Goal: Transaction & Acquisition: Book appointment/travel/reservation

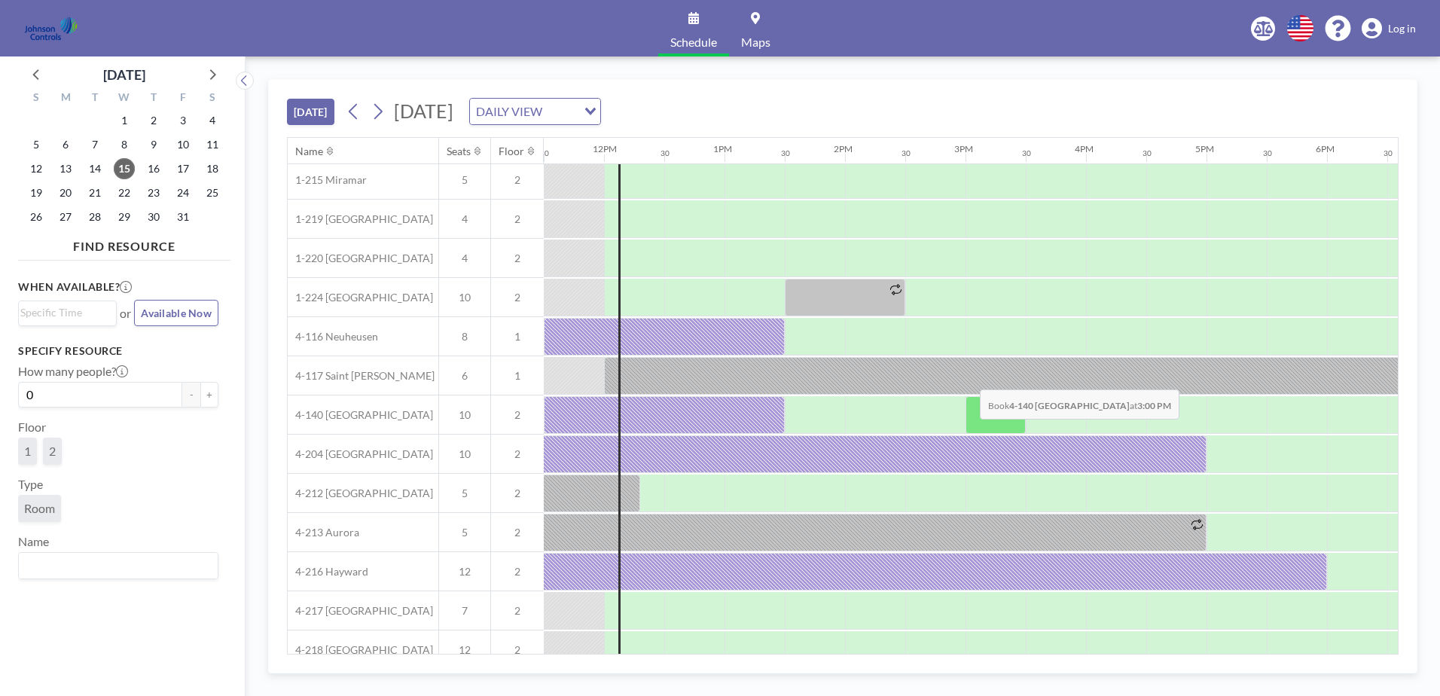
scroll to position [66, 1385]
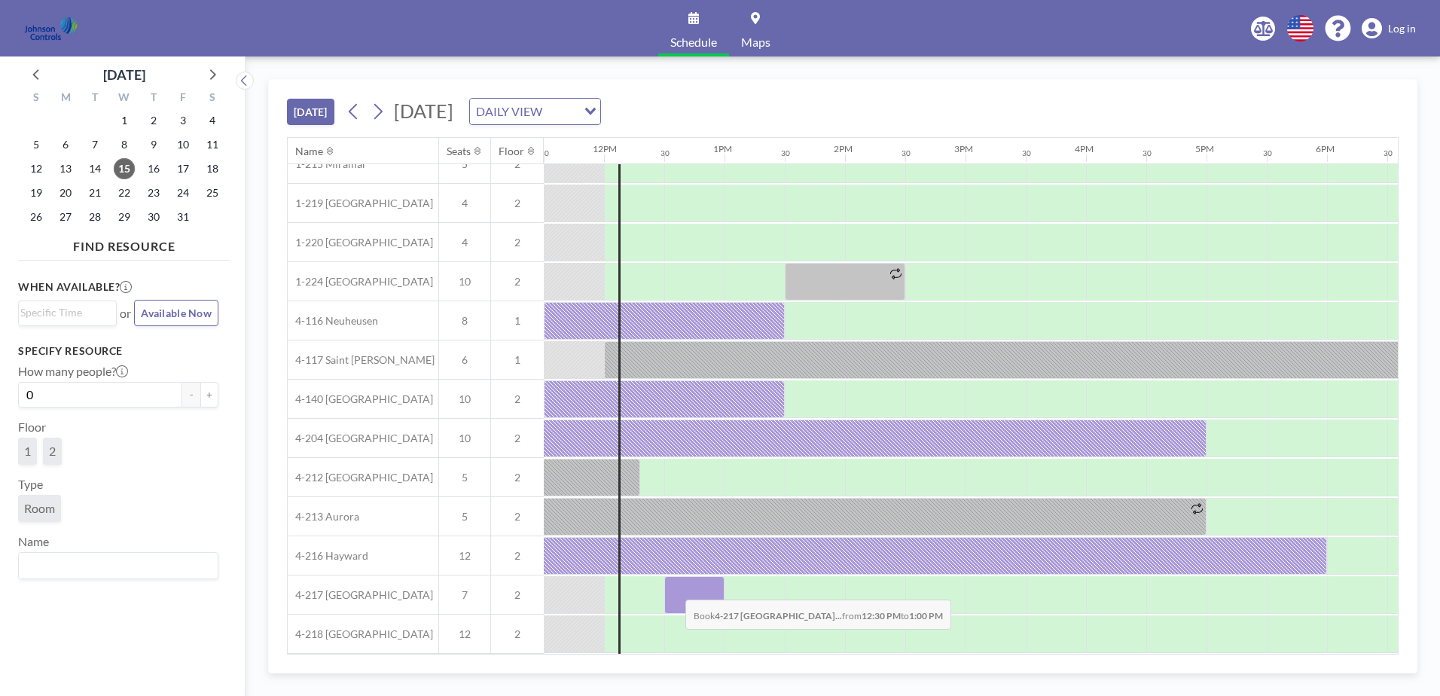
click at [673, 588] on div at bounding box center [694, 595] width 60 height 38
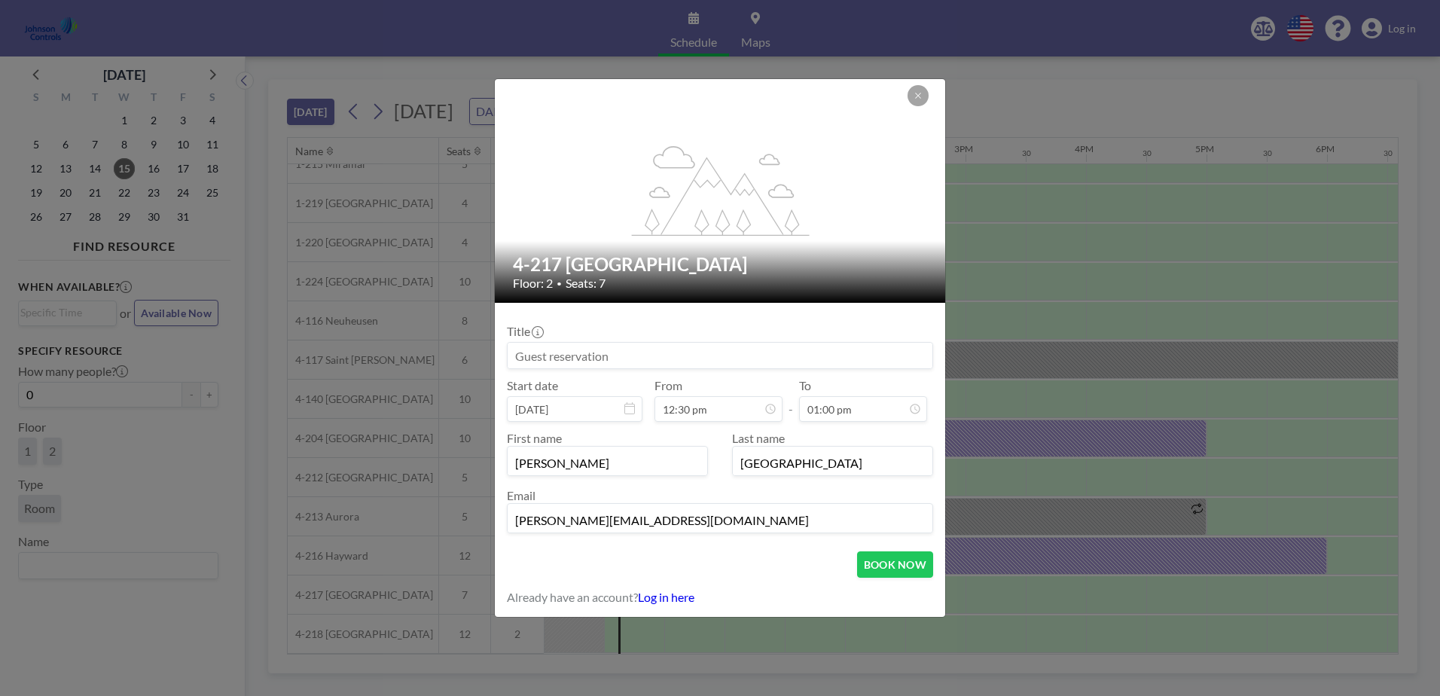
click at [648, 468] on input "Shirl" at bounding box center [608, 463] width 200 height 26
click at [629, 405] on icon at bounding box center [629, 408] width 11 height 12
click at [517, 358] on input at bounding box center [720, 356] width 425 height 26
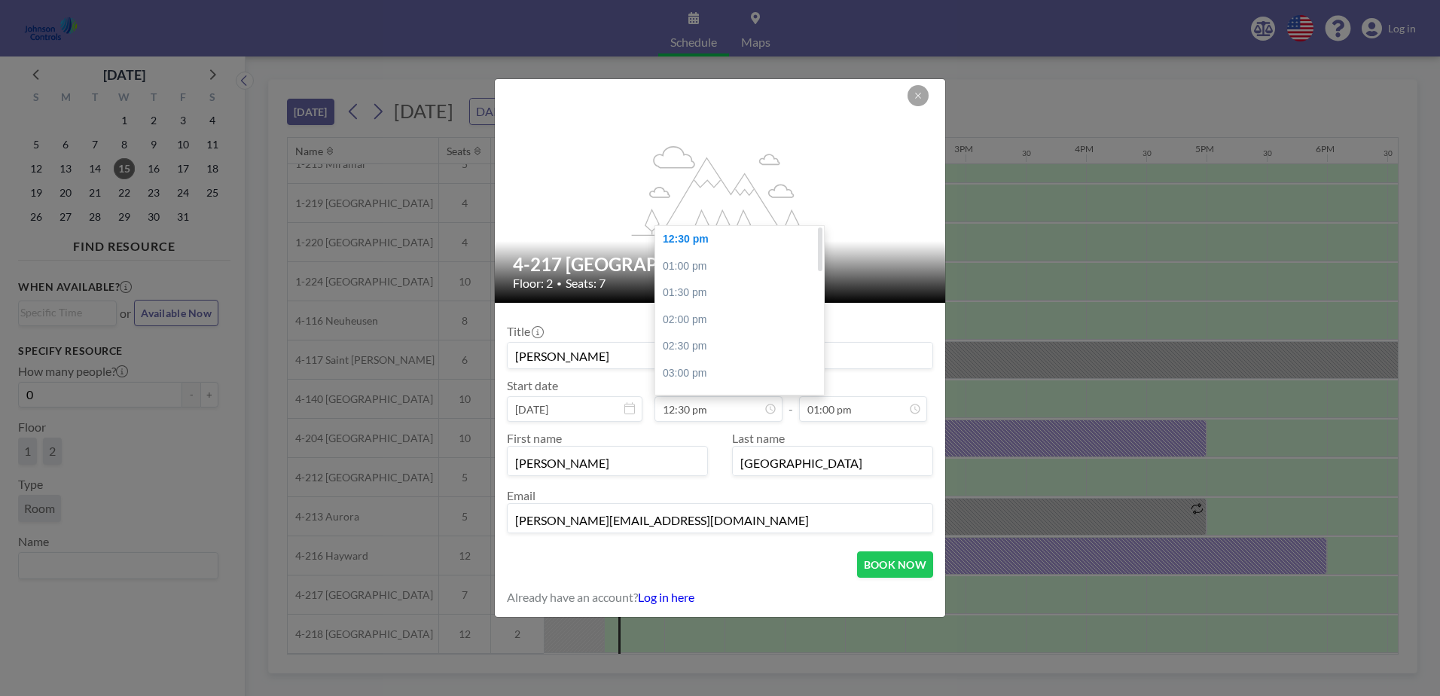
type input "[PERSON_NAME]"
click at [710, 236] on div "12:30 pm" at bounding box center [743, 239] width 176 height 27
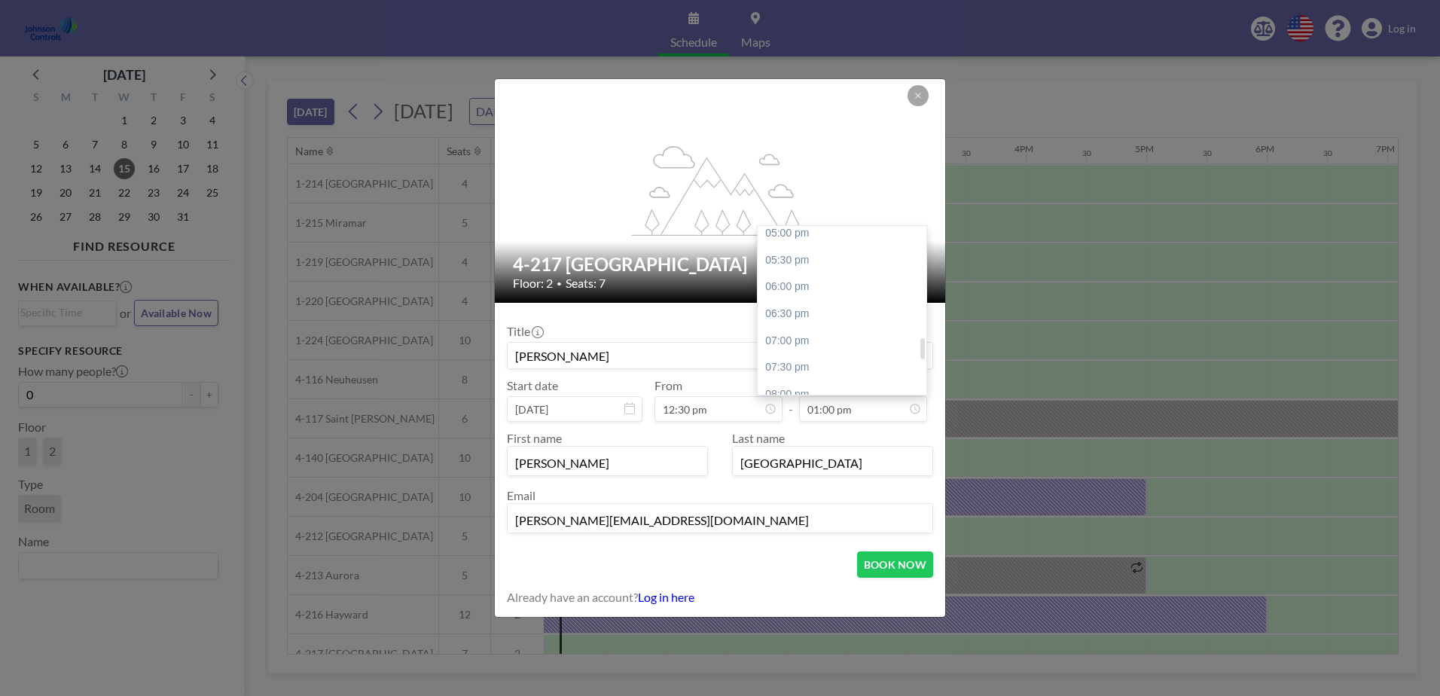
scroll to position [922, 0]
click at [795, 277] on div "06:00 pm" at bounding box center [845, 281] width 176 height 27
type input "06:00 pm"
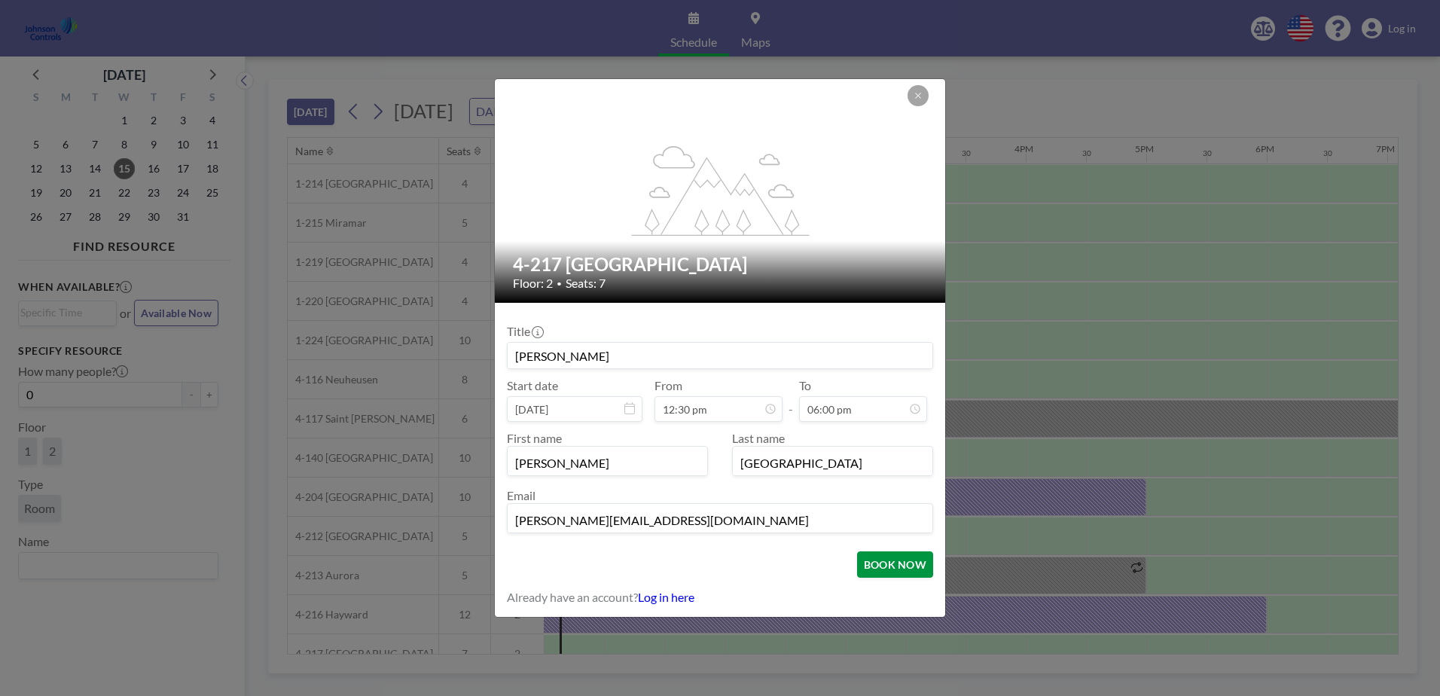
click at [889, 563] on button "BOOK NOW" at bounding box center [895, 564] width 76 height 26
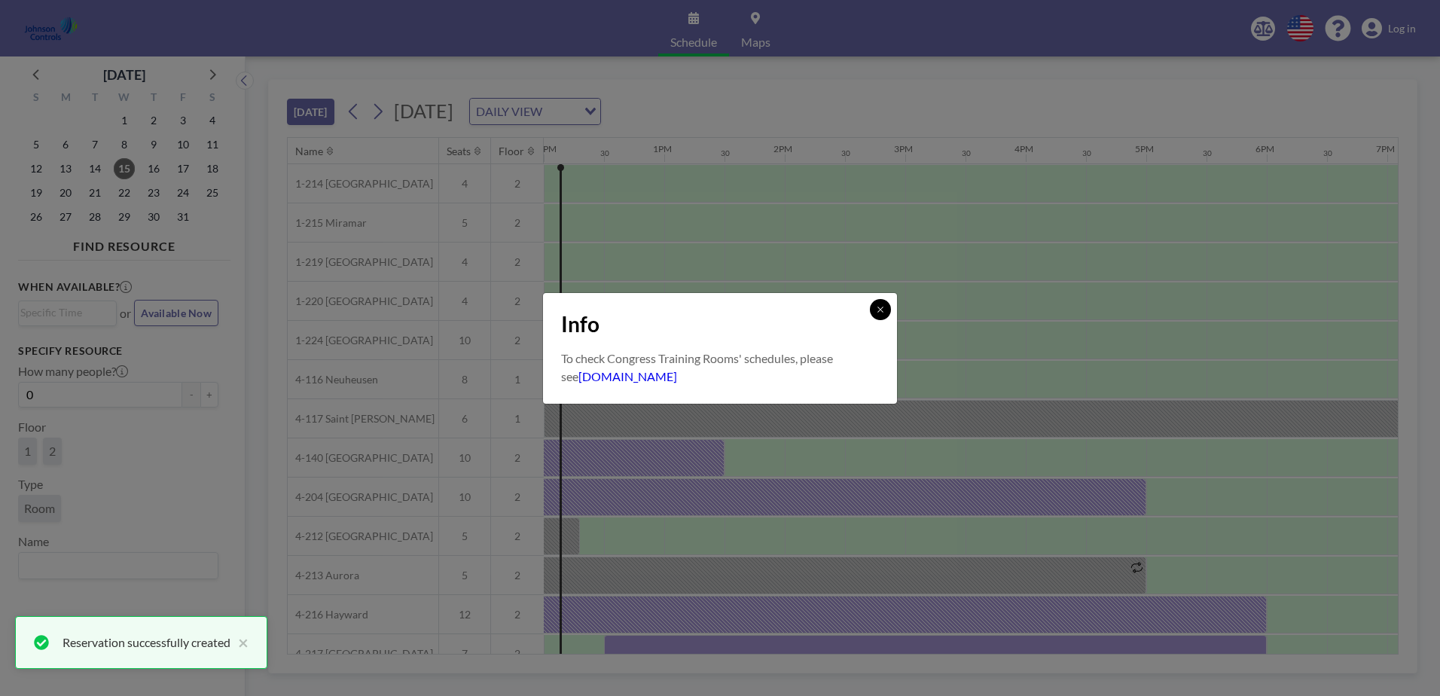
click at [885, 301] on button at bounding box center [880, 309] width 21 height 21
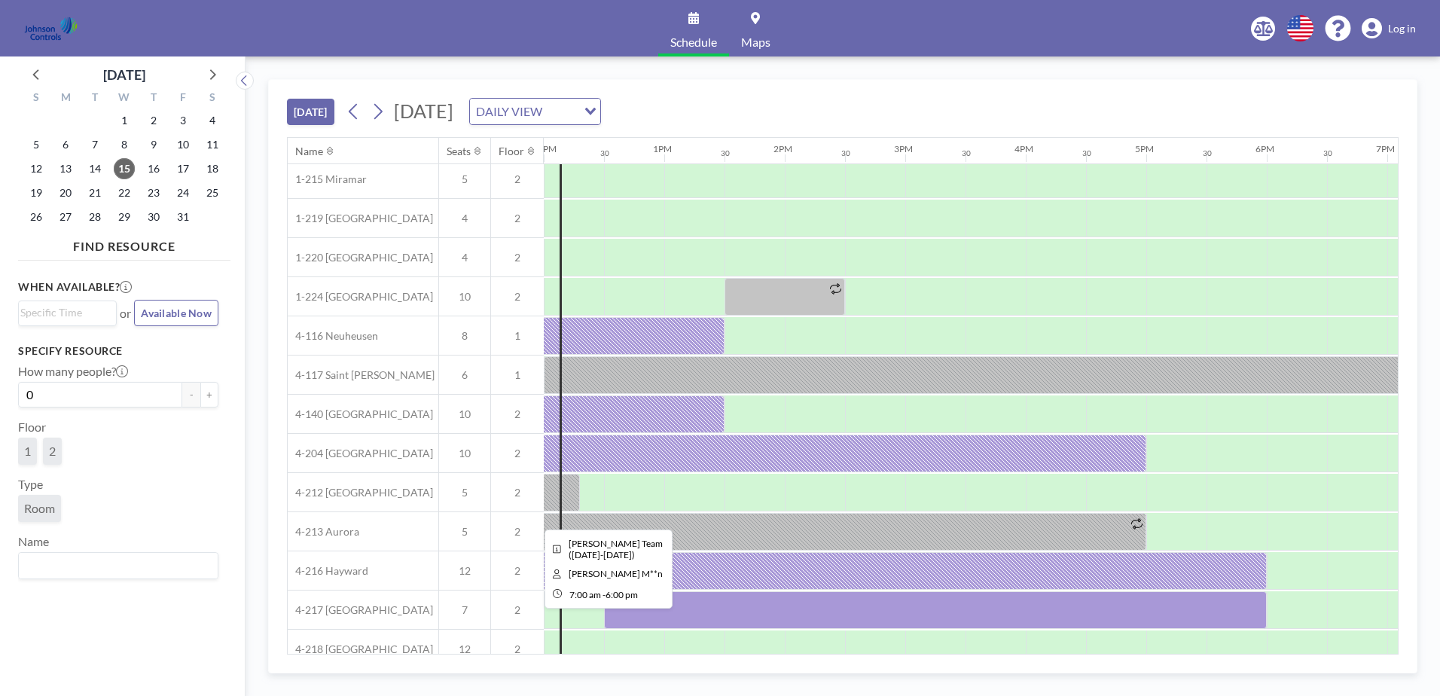
scroll to position [66, 1446]
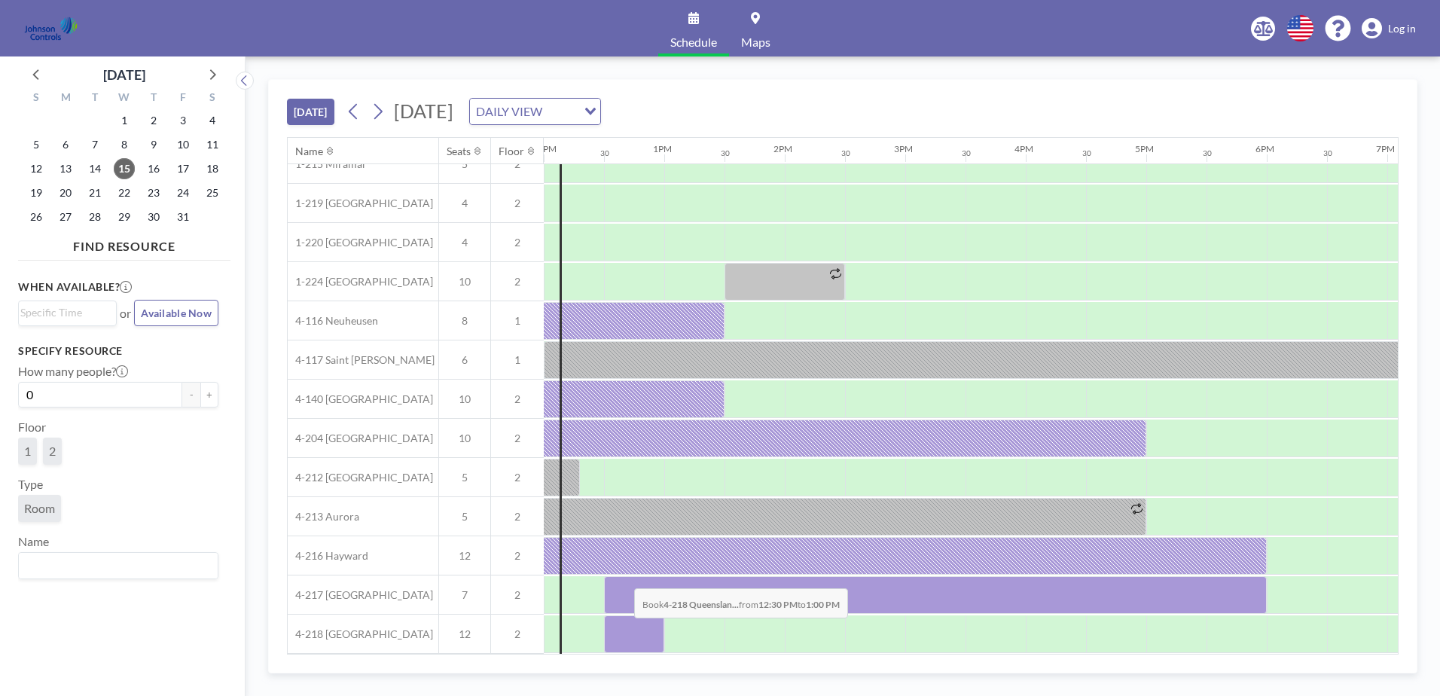
click at [622, 629] on div at bounding box center [634, 634] width 60 height 38
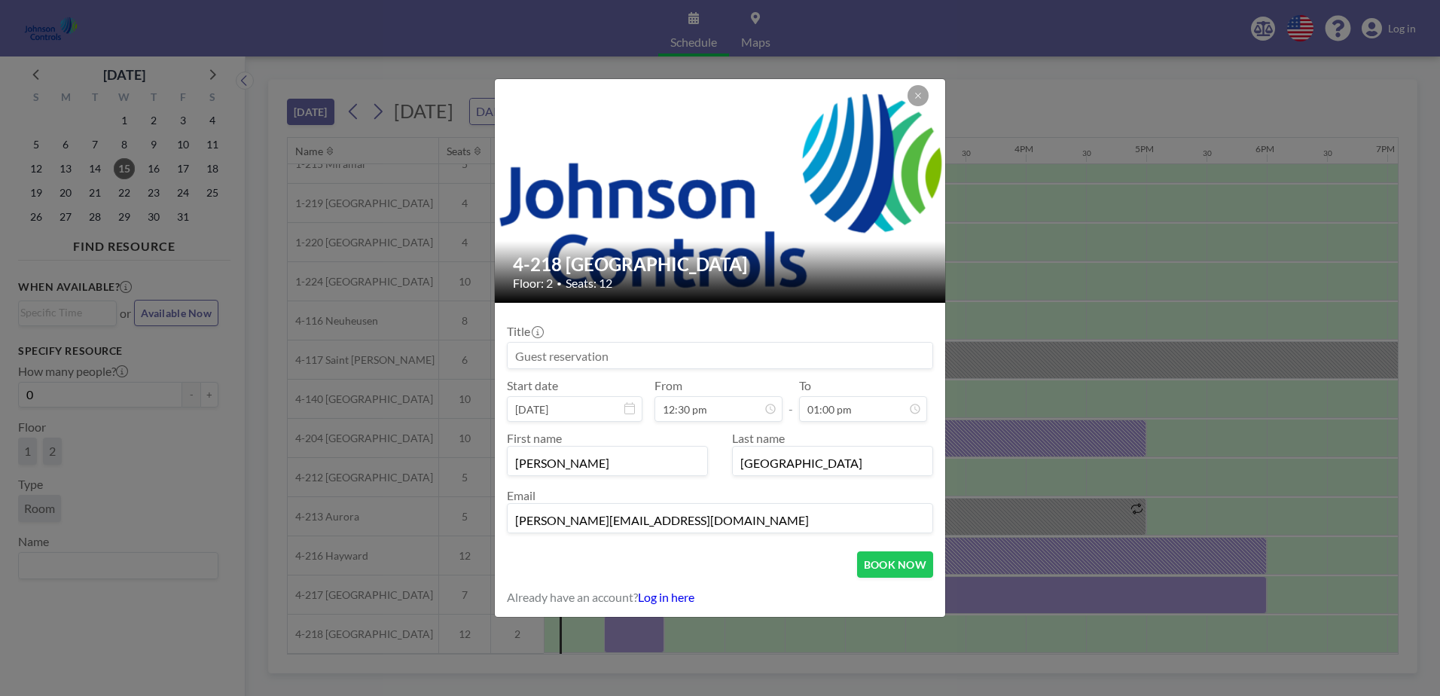
click at [622, 629] on div "4-218 Queensland Floor: 2 • Seats: 12 Title Start date Oct 15, 2025 From 12:30 …" at bounding box center [720, 348] width 1440 height 696
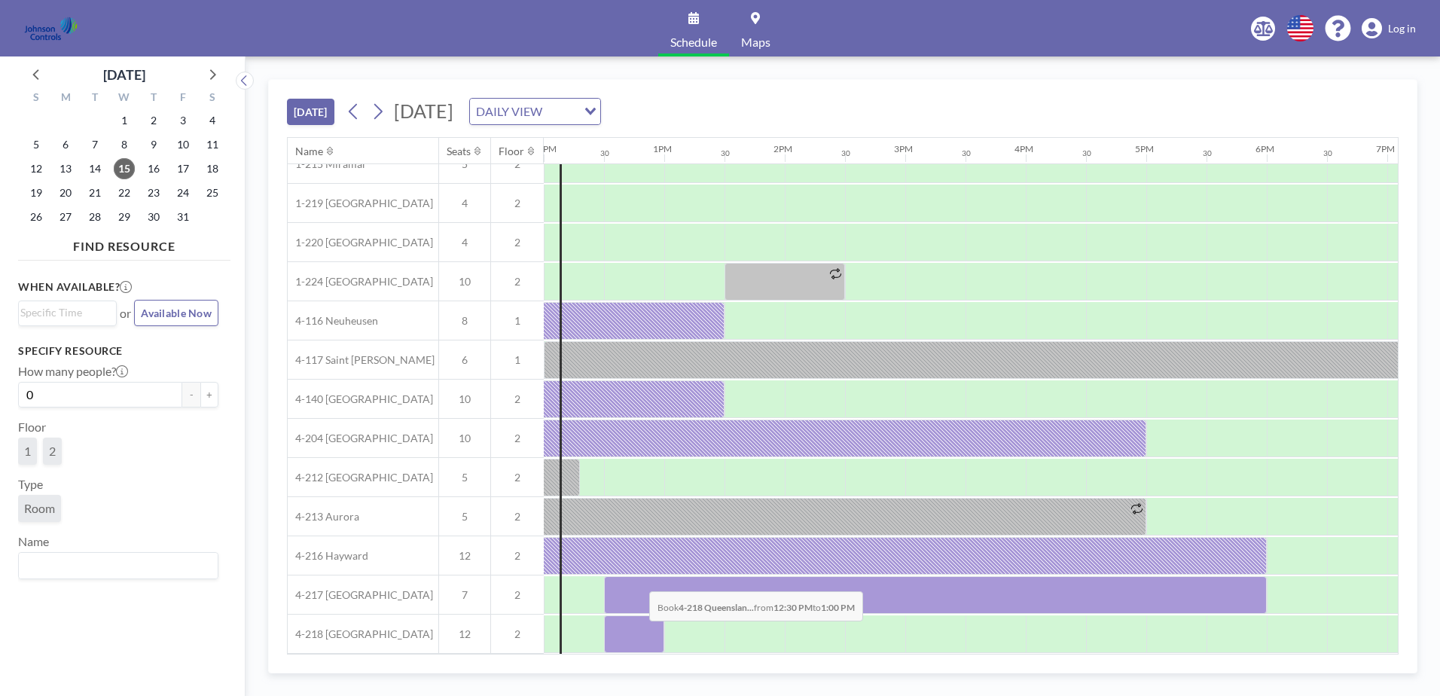
click at [637, 632] on div at bounding box center [634, 634] width 60 height 38
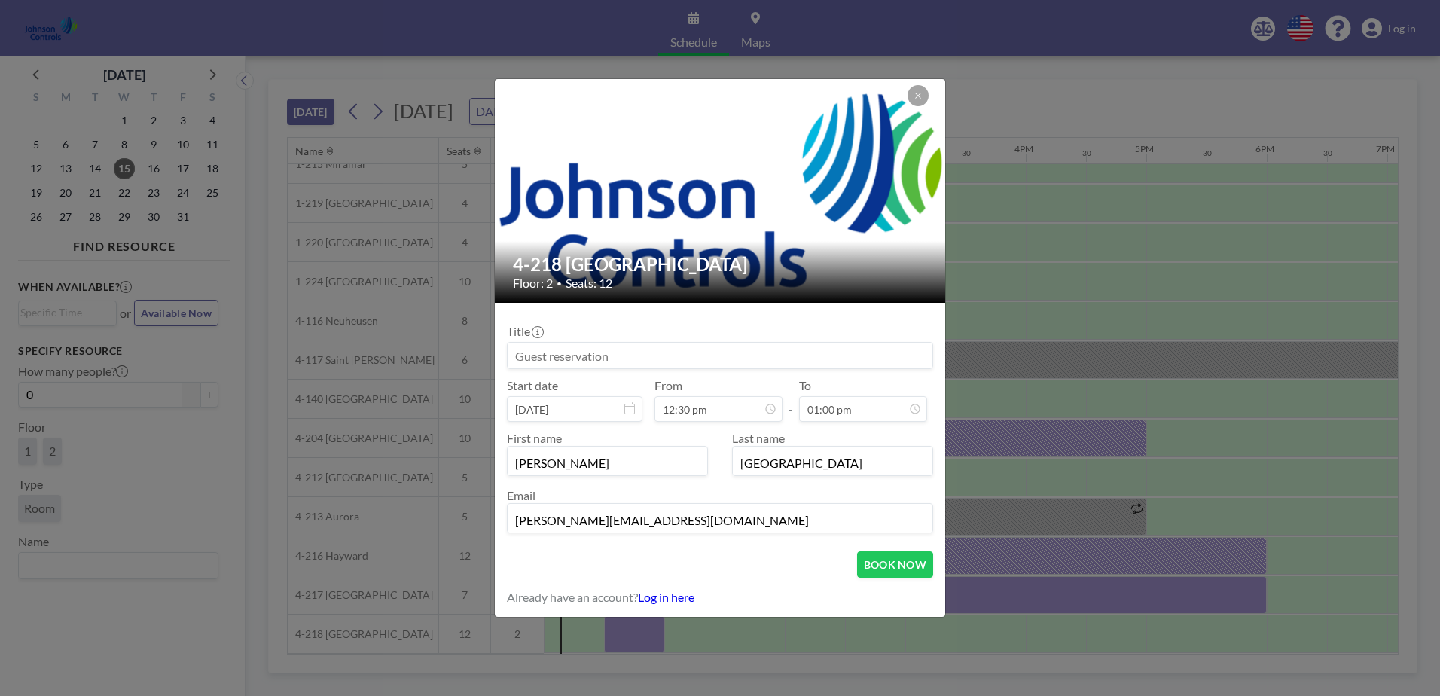
click at [514, 360] on input at bounding box center [720, 356] width 425 height 26
type input "[PERSON_NAME]"
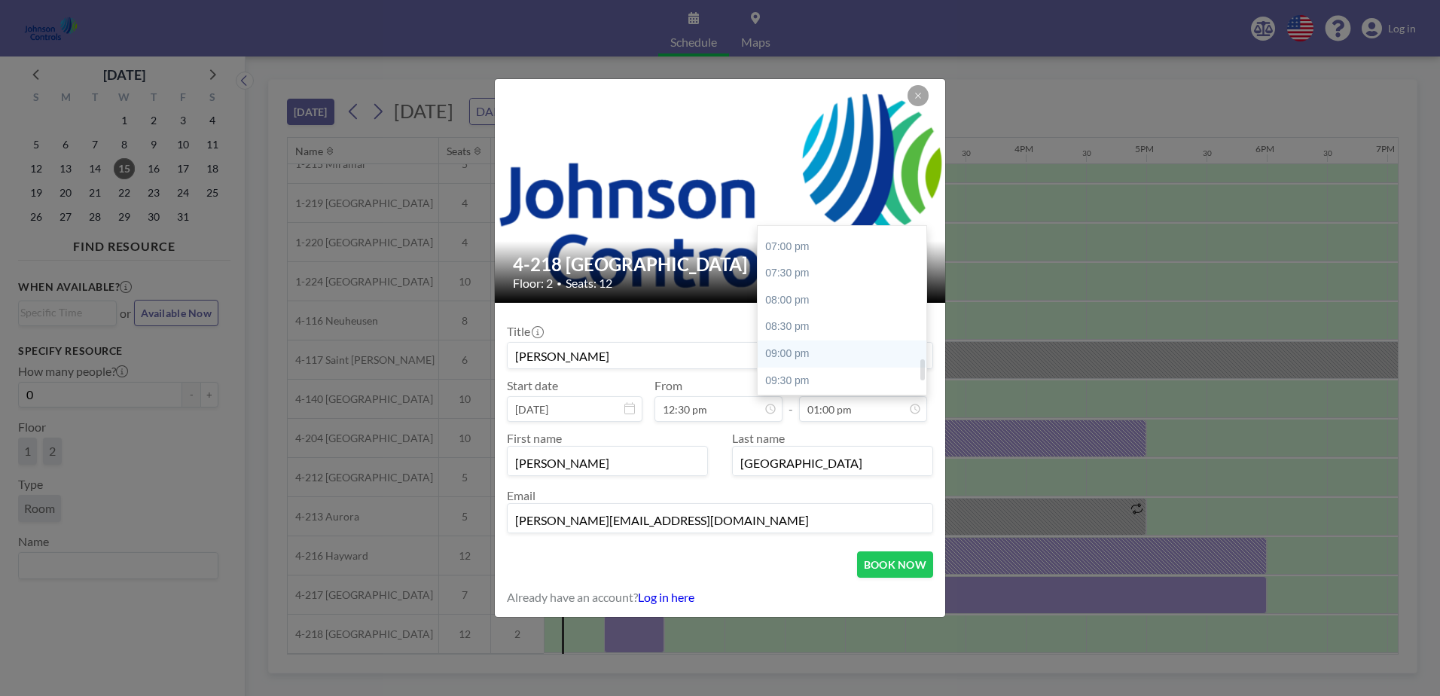
scroll to position [922, 0]
click at [803, 279] on div "06:00 pm" at bounding box center [845, 281] width 176 height 27
type input "06:00 pm"
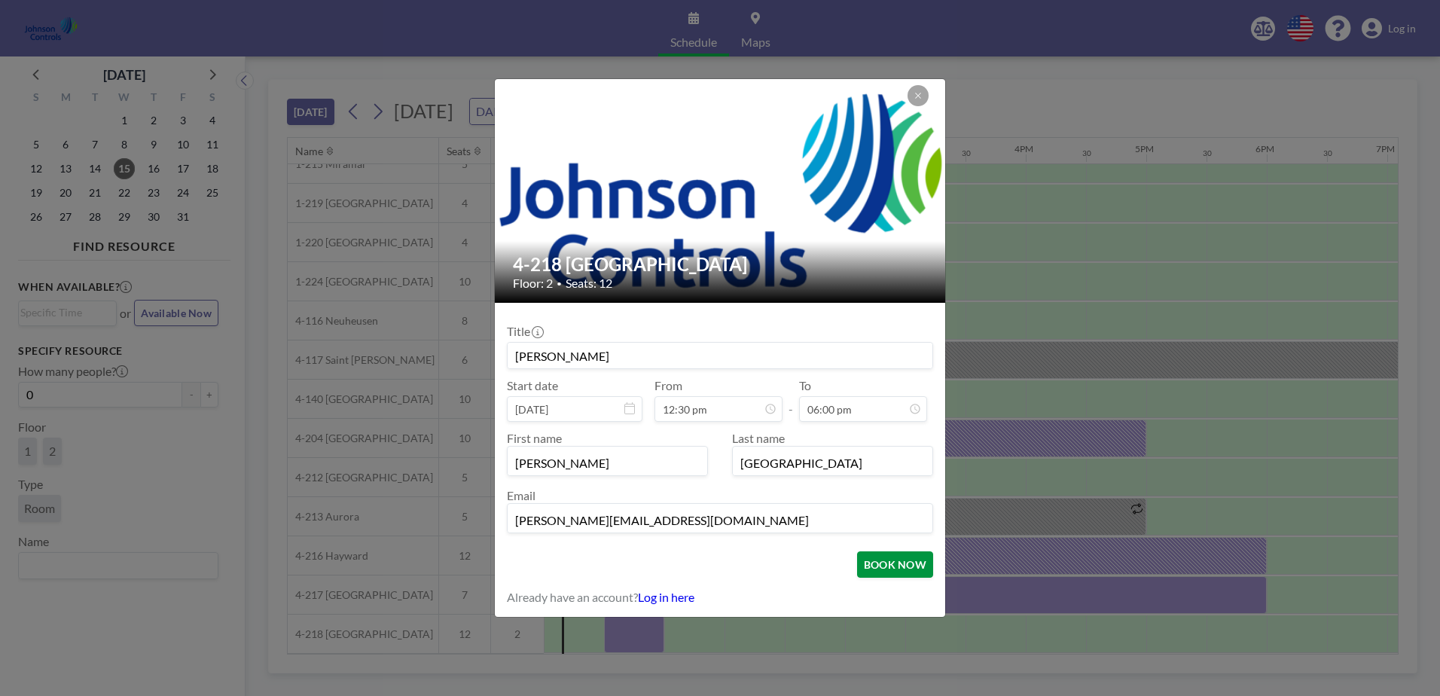
click at [871, 563] on button "BOOK NOW" at bounding box center [895, 564] width 76 height 26
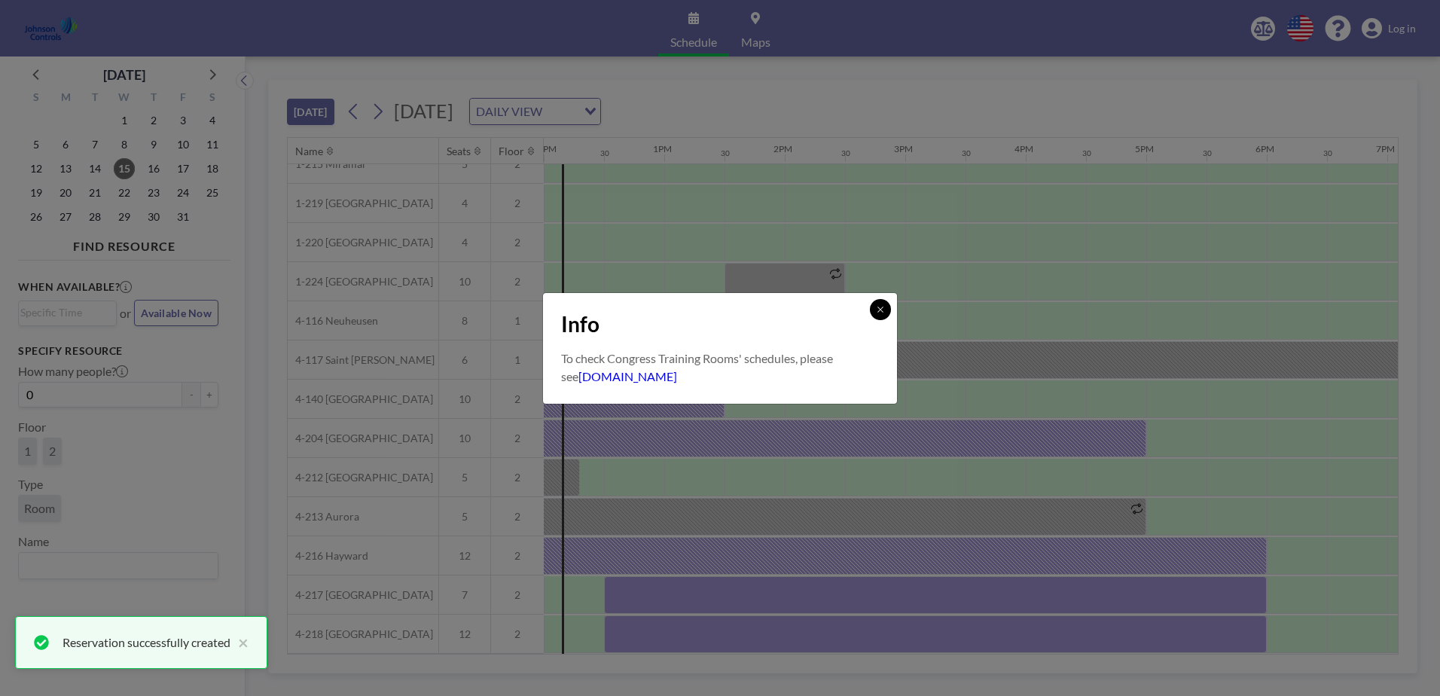
click at [878, 310] on icon at bounding box center [880, 309] width 9 height 9
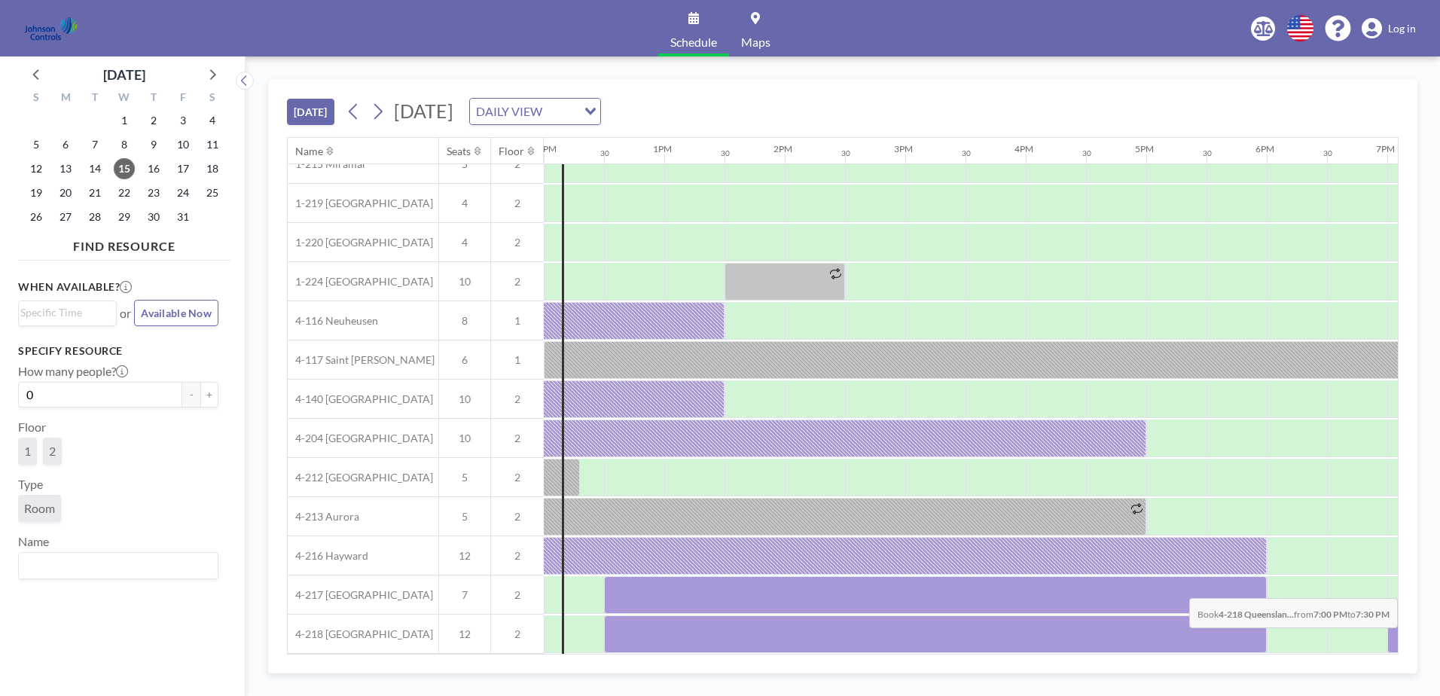
click at [1389, 639] on div at bounding box center [1417, 634] width 60 height 38
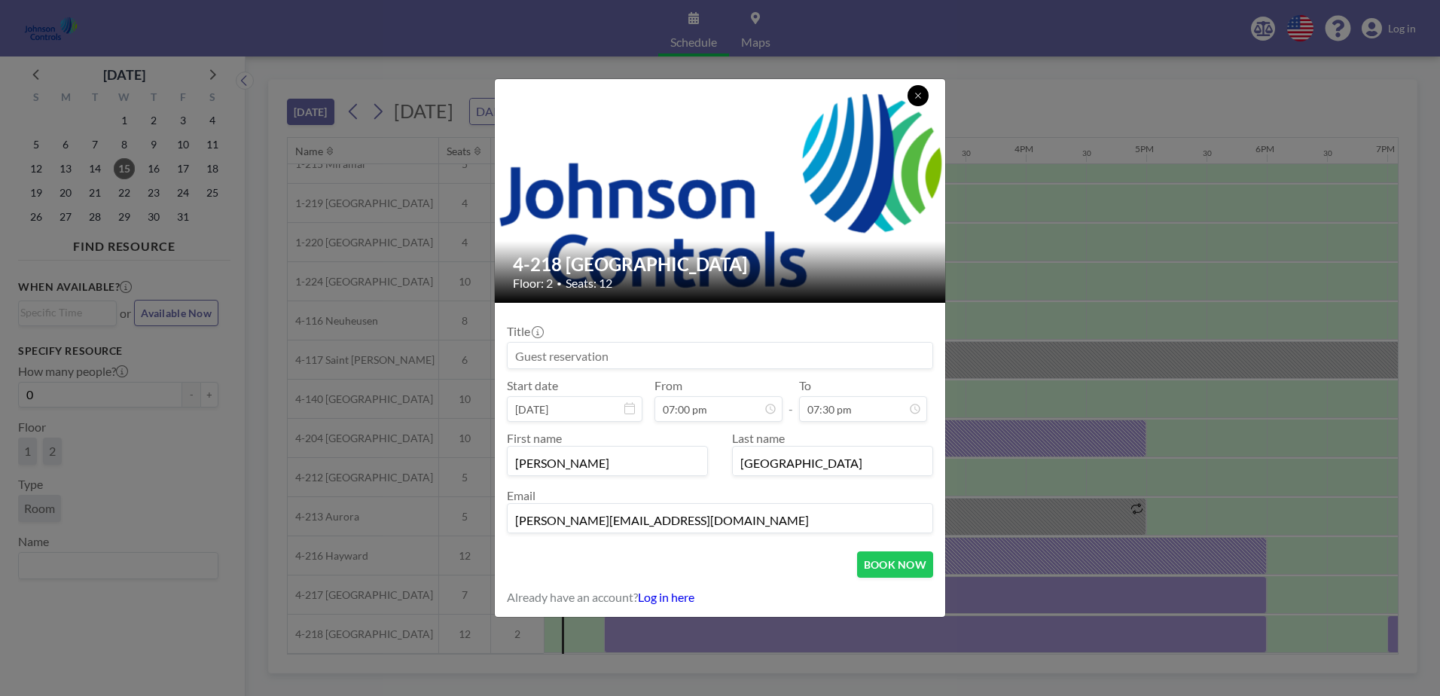
click at [916, 99] on icon at bounding box center [917, 95] width 9 height 9
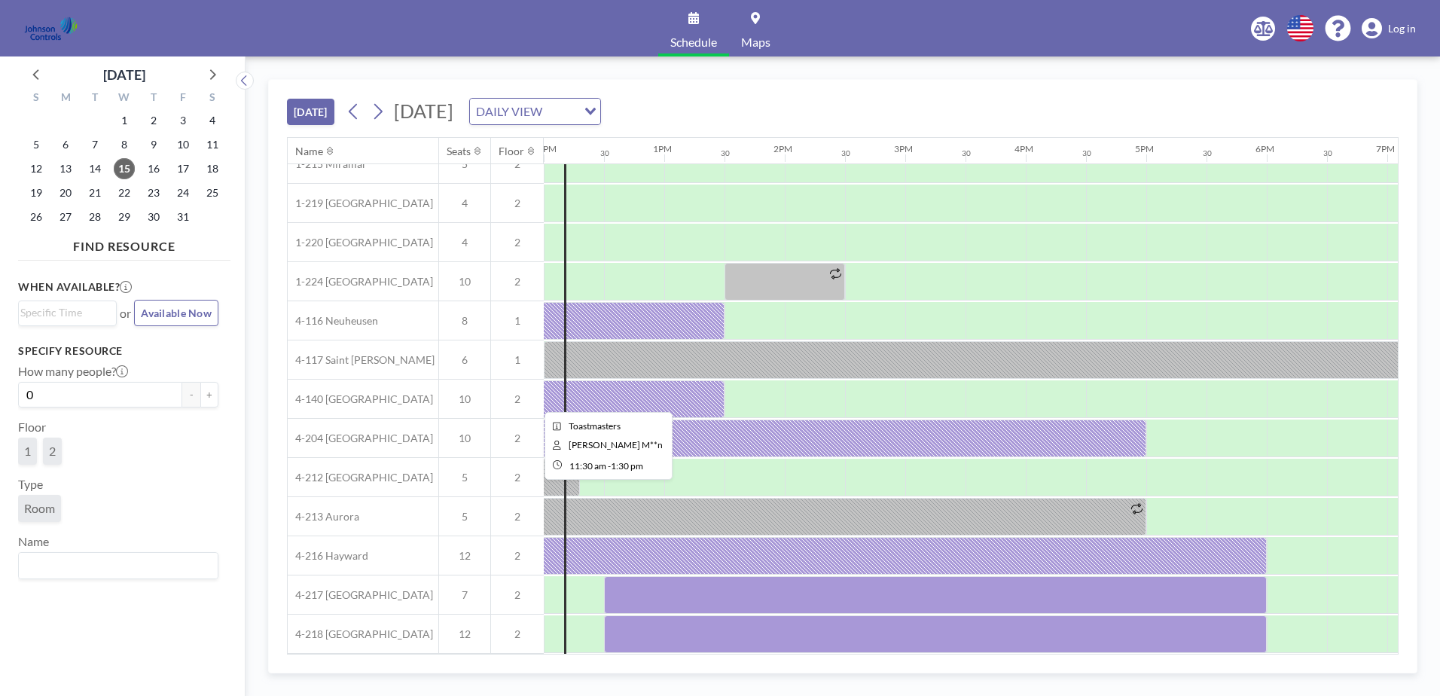
click at [709, 389] on div at bounding box center [603, 399] width 241 height 38
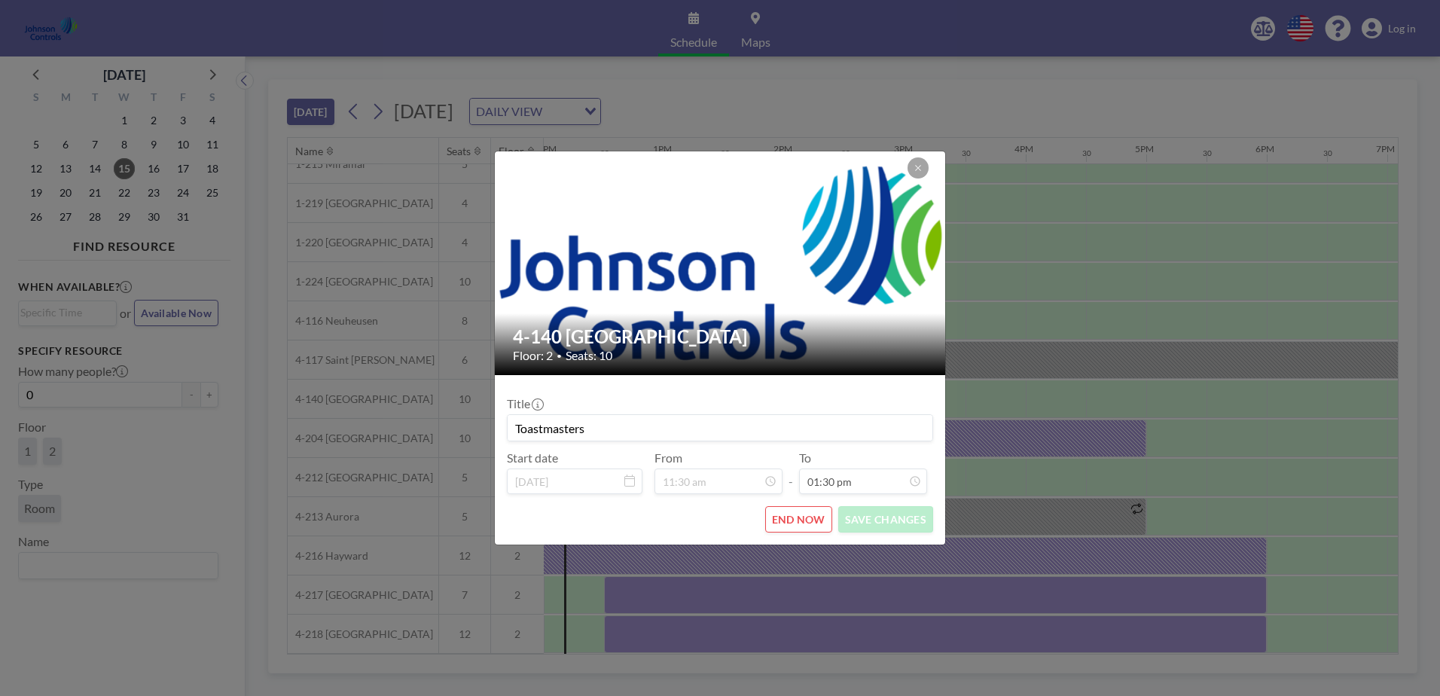
click at [611, 433] on input "Toastmasters" at bounding box center [720, 428] width 425 height 26
click at [799, 515] on button "END NOW" at bounding box center [798, 519] width 67 height 26
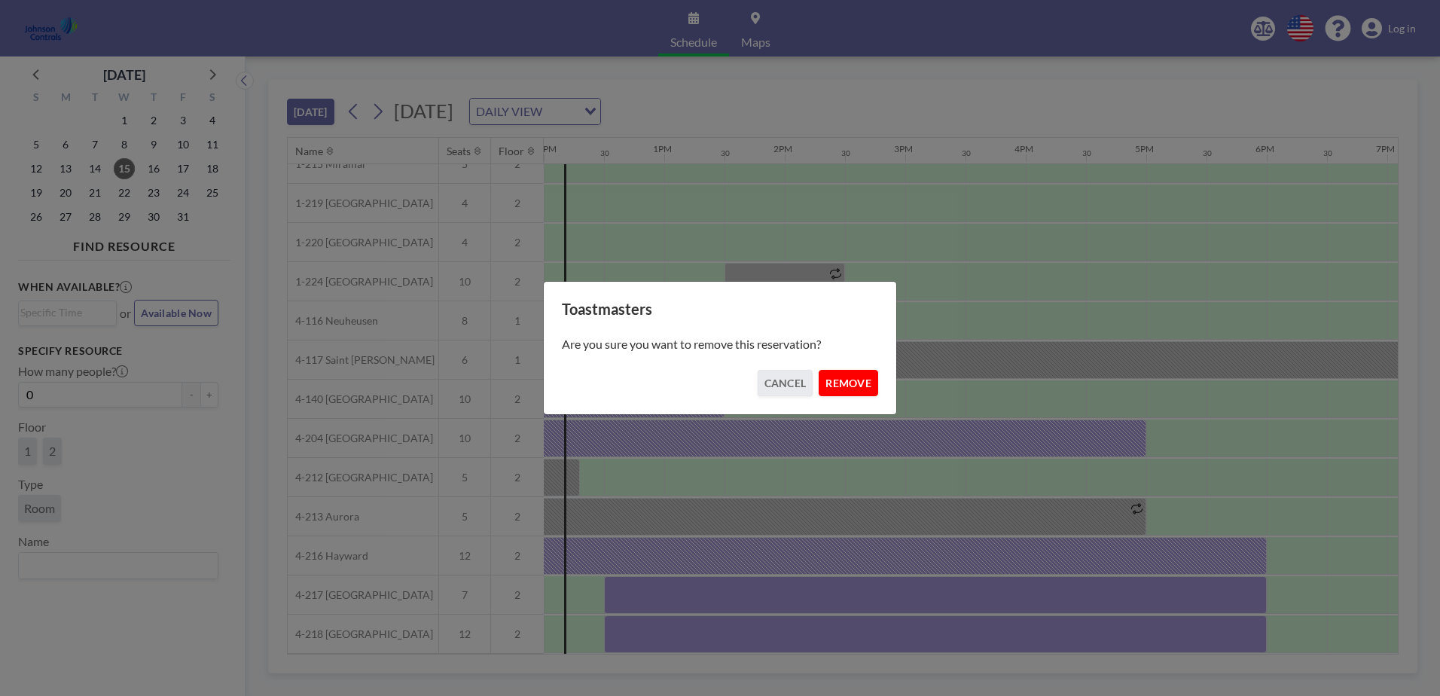
click at [834, 383] on button "REMOVE" at bounding box center [847, 383] width 59 height 26
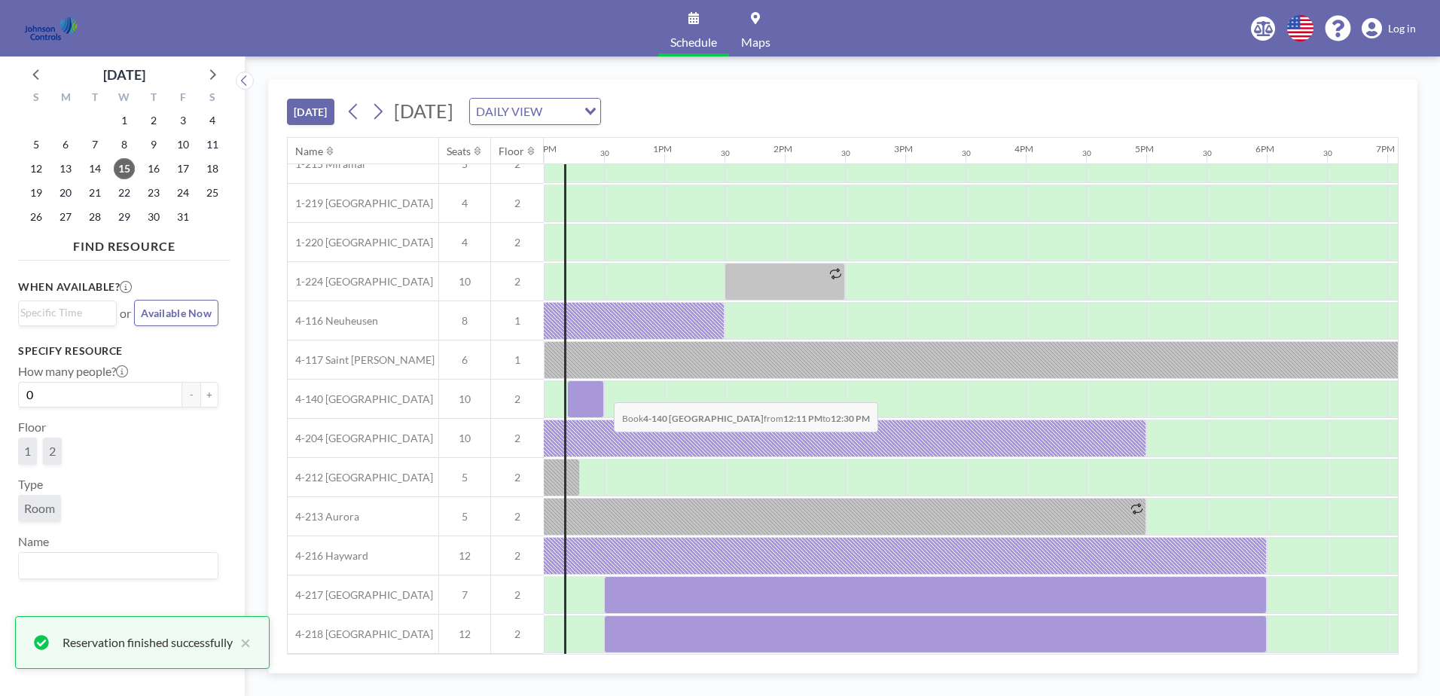
click at [602, 391] on div at bounding box center [585, 399] width 37 height 38
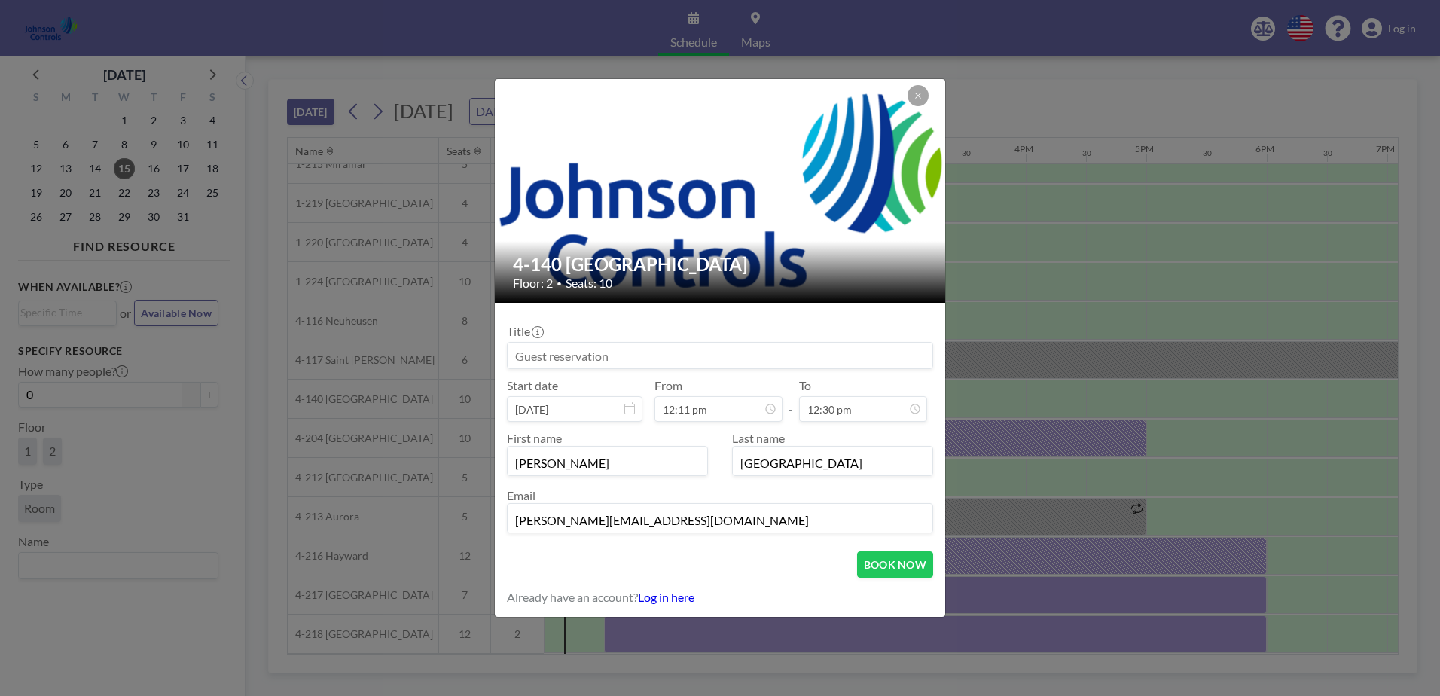
click at [521, 358] on input at bounding box center [720, 356] width 425 height 26
type input "[PERSON_NAME]"
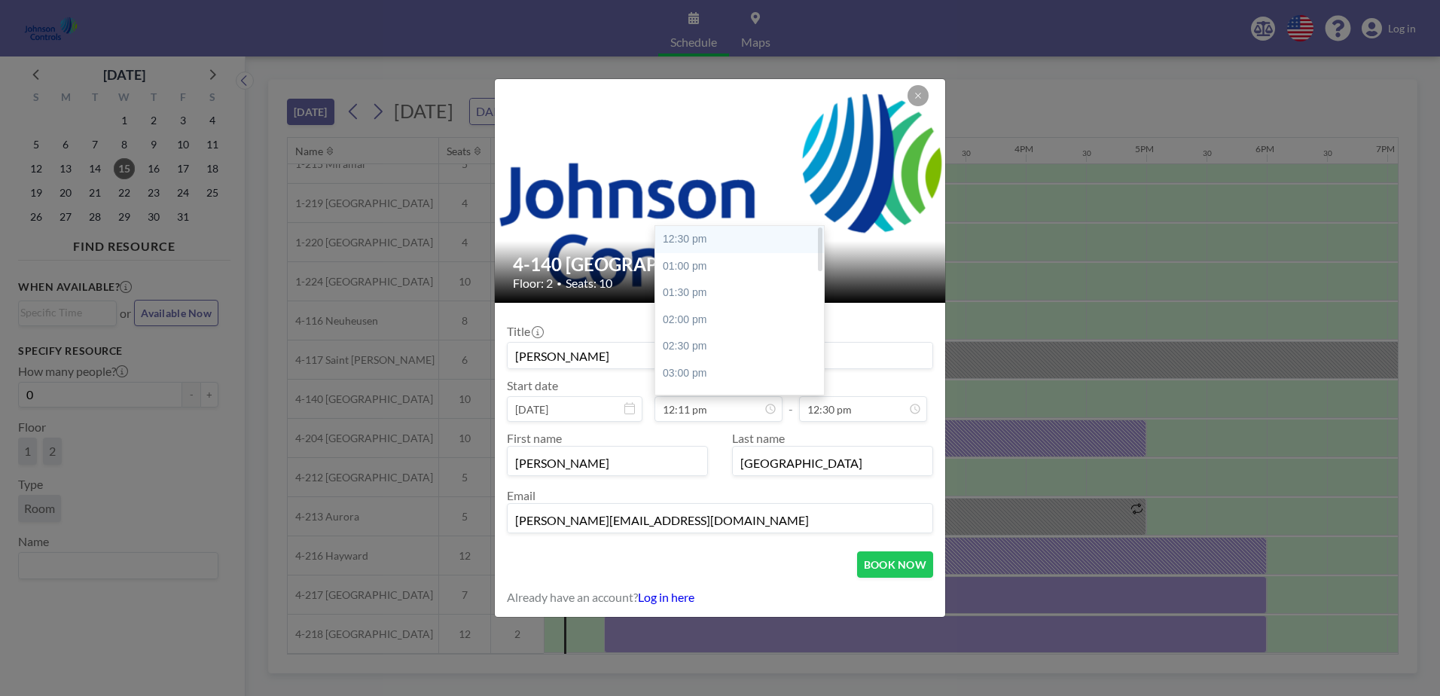
click at [718, 238] on div "12:30 pm" at bounding box center [743, 239] width 176 height 27
type input "12:30 pm"
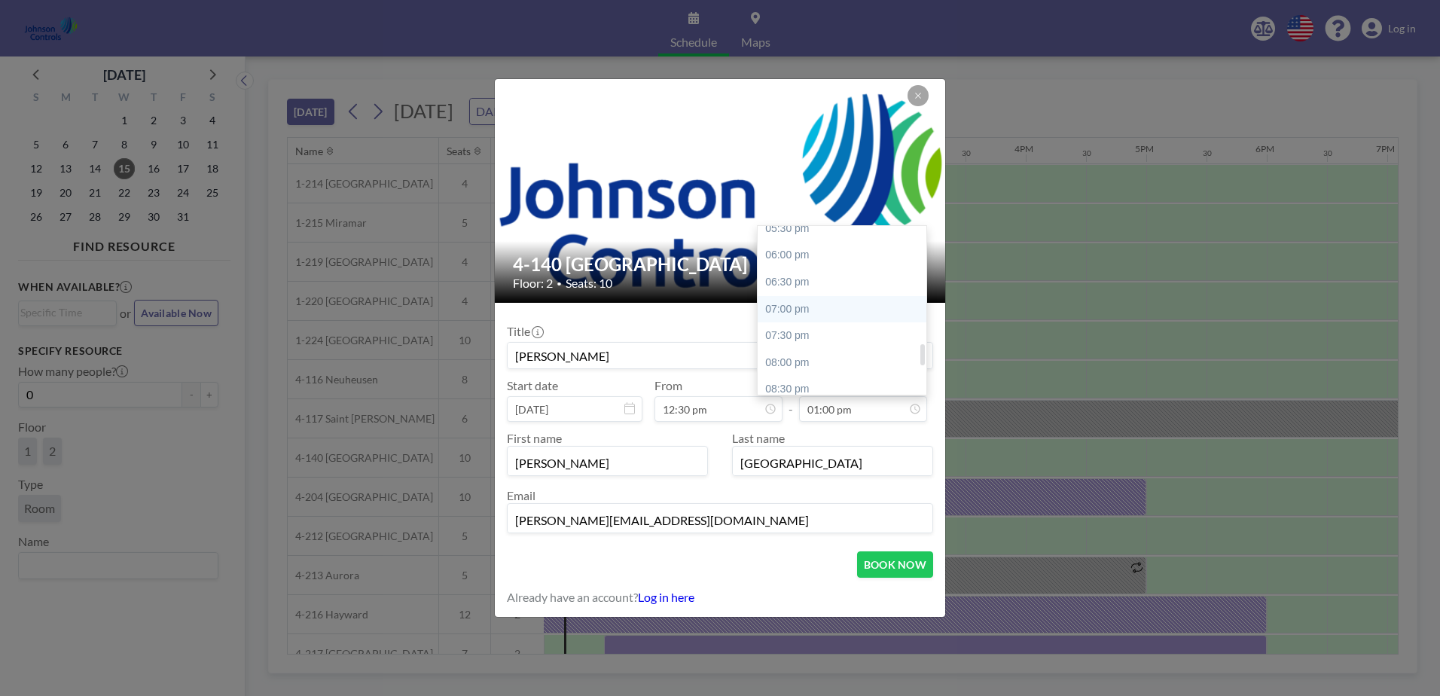
scroll to position [922, 0]
click at [788, 278] on div "06:00 pm" at bounding box center [845, 281] width 176 height 27
type input "06:00 pm"
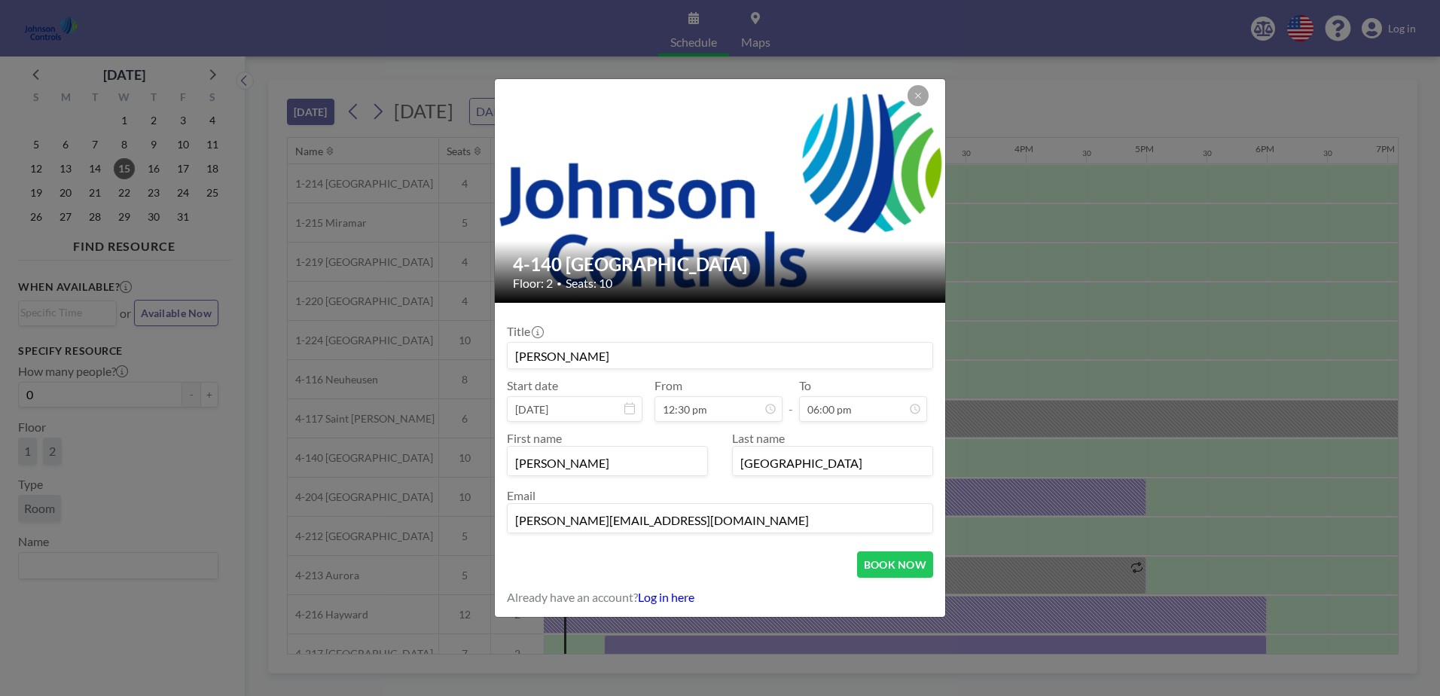
scroll to position [965, 0]
click at [888, 570] on button "BOOK NOW" at bounding box center [895, 564] width 76 height 26
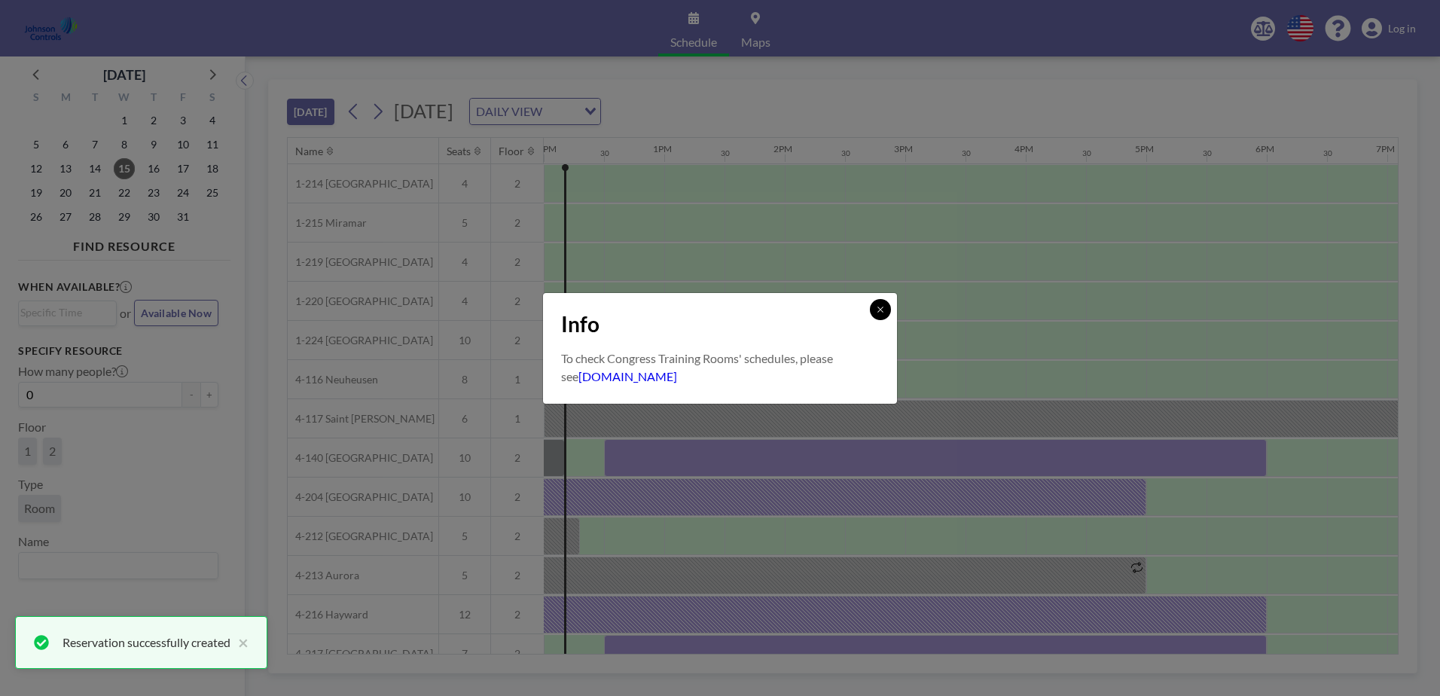
click at [879, 308] on icon at bounding box center [879, 308] width 5 height 5
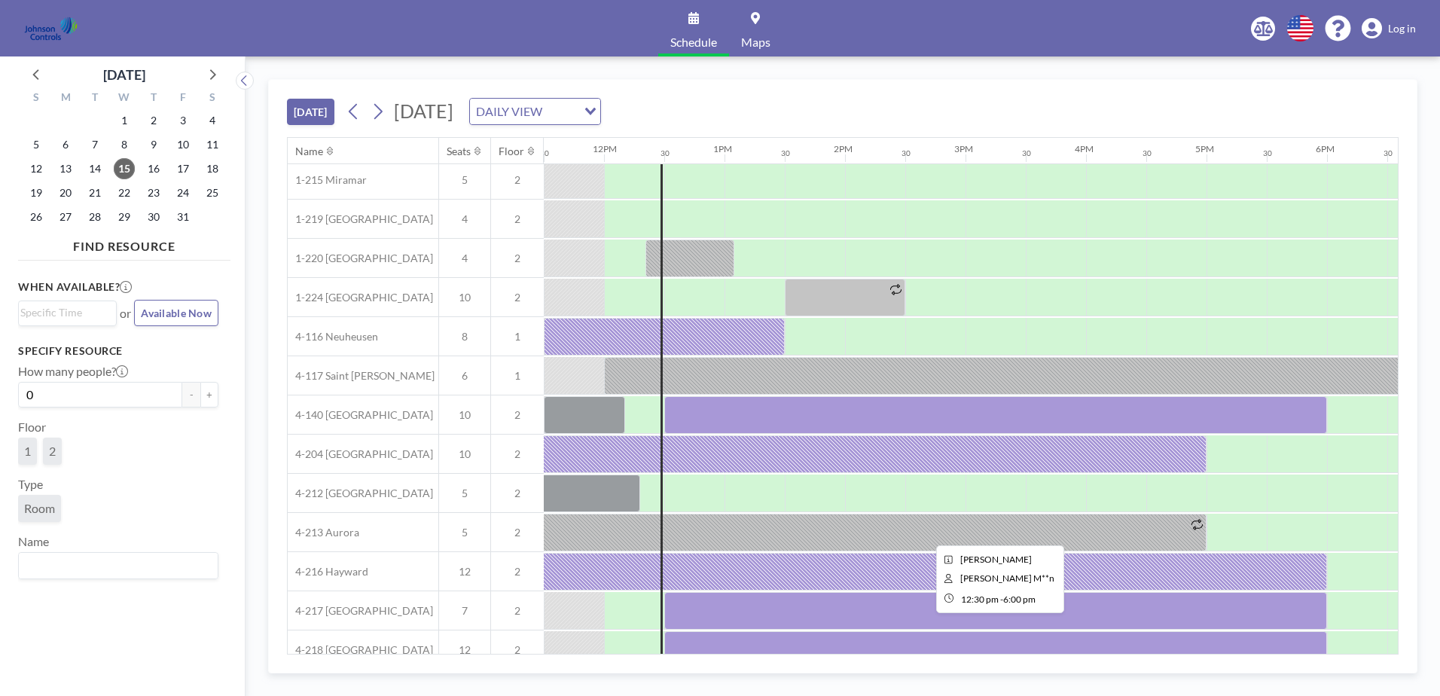
scroll to position [66, 1385]
